Goal: Transaction & Acquisition: Download file/media

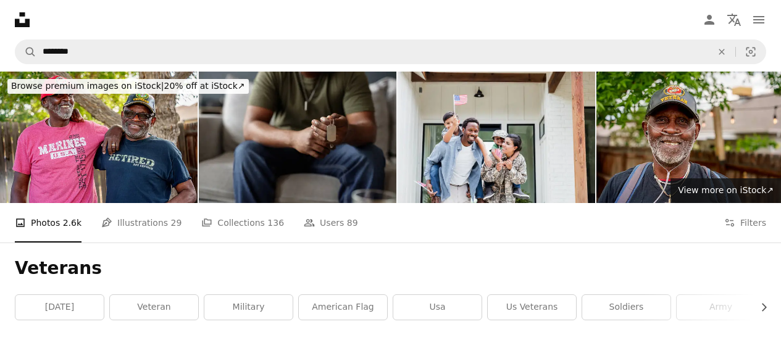
scroll to position [939, 0]
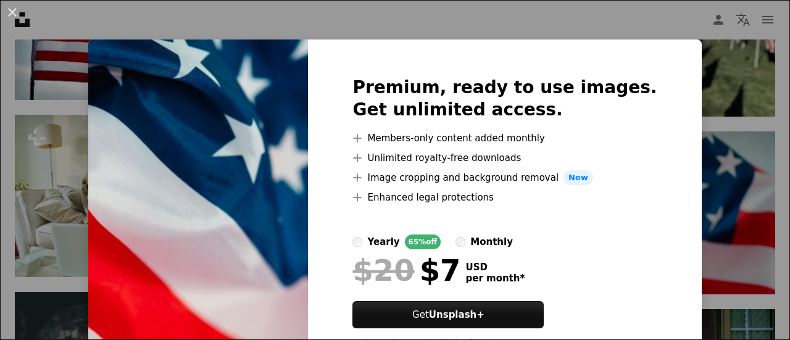
click at [738, 224] on div "An X shape Premium, ready to use images. Get unlimited access. A plus sign Memb…" at bounding box center [395, 170] width 790 height 340
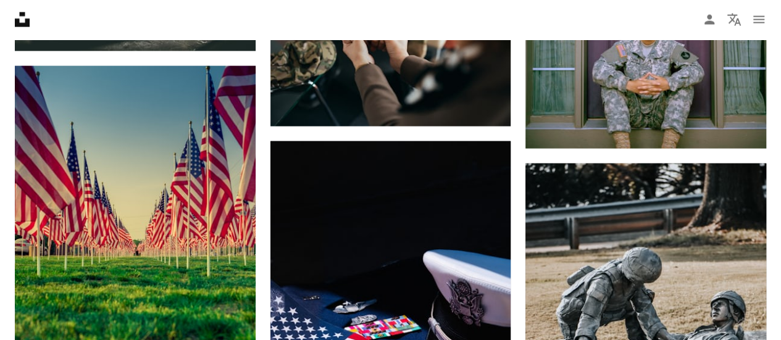
scroll to position [1334, 0]
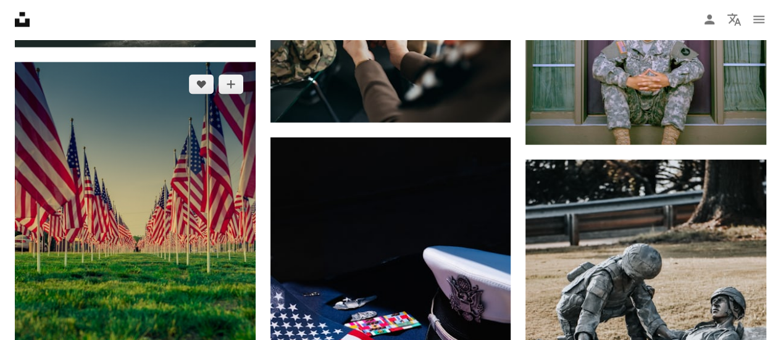
click at [172, 252] on img at bounding box center [135, 242] width 241 height 360
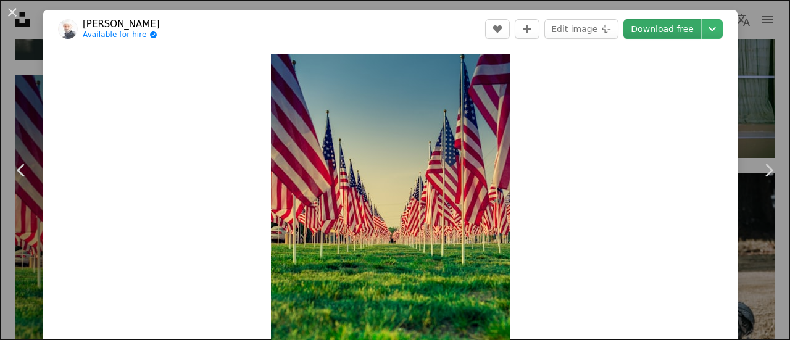
click at [661, 27] on link "Download free" at bounding box center [662, 29] width 78 height 20
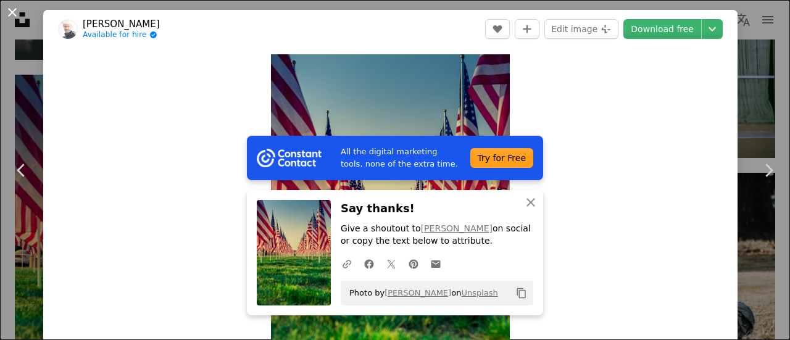
click at [14, 13] on button "An X shape" at bounding box center [12, 12] width 15 height 15
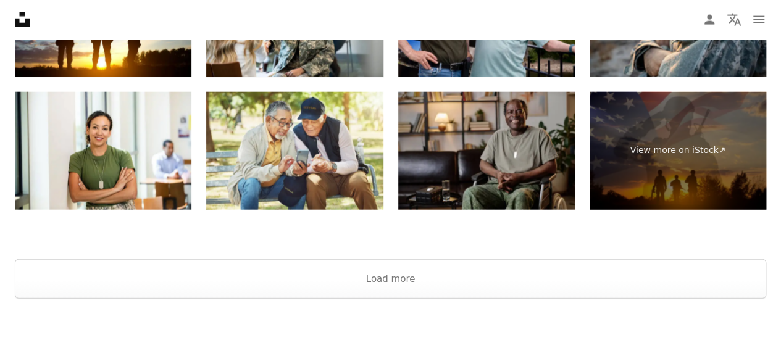
scroll to position [3837, 0]
